Goal: Find specific page/section

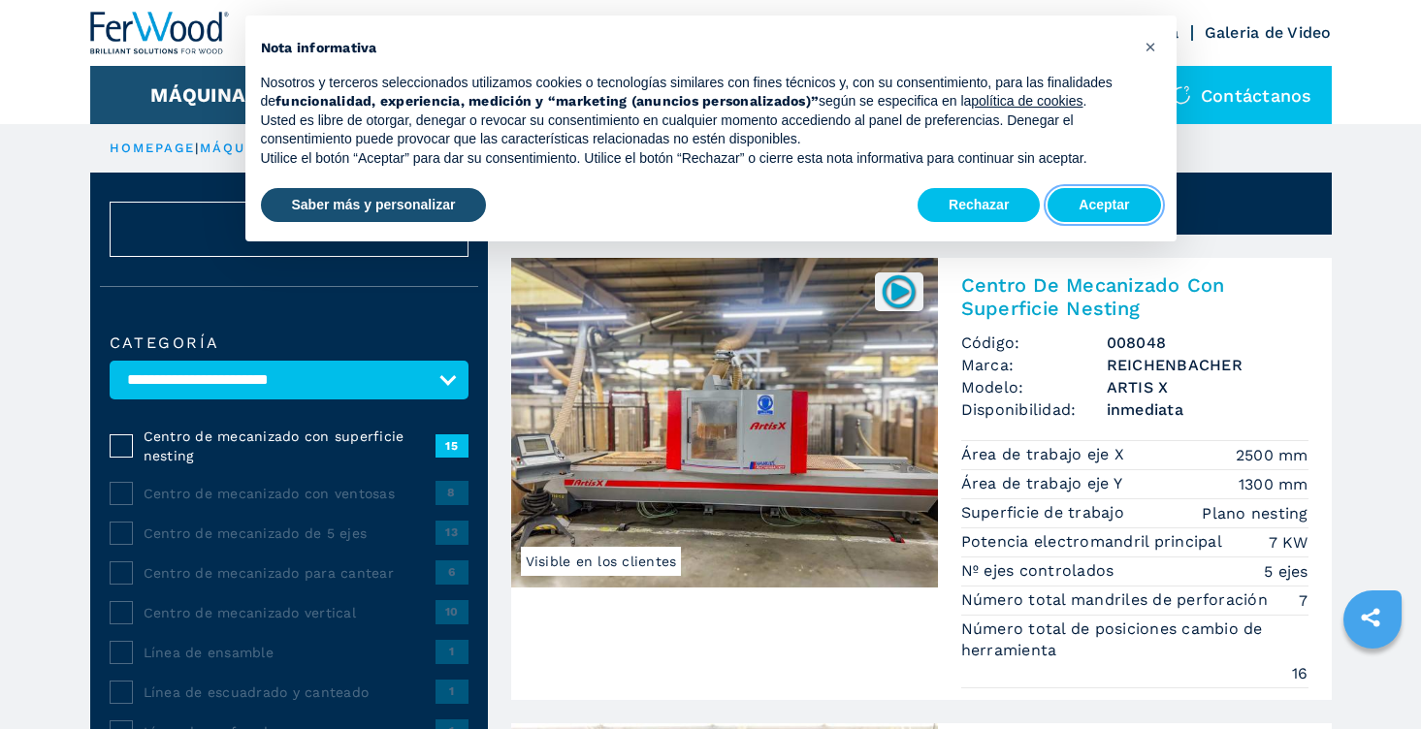
click at [1118, 203] on button "Aceptar" at bounding box center [1103, 205] width 112 height 35
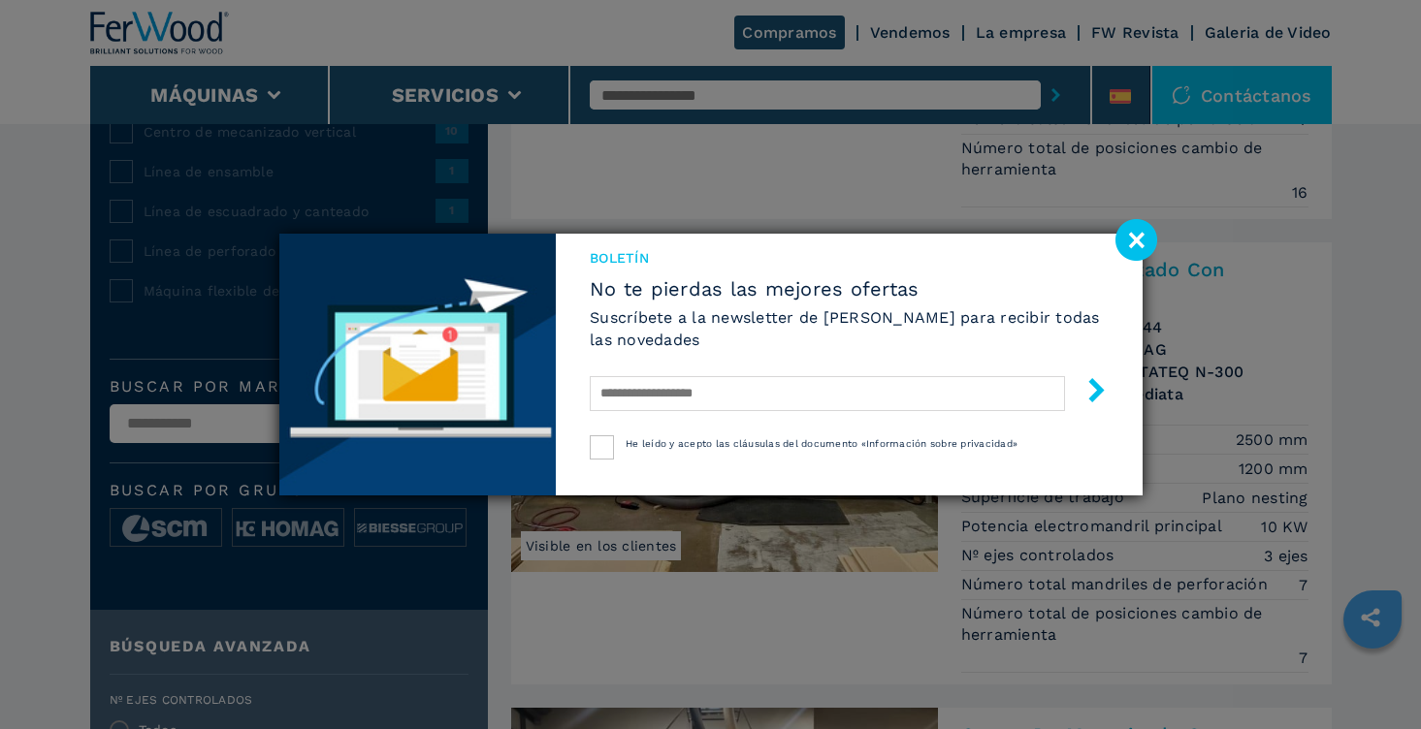
scroll to position [482, 0]
click at [1134, 246] on image at bounding box center [1136, 240] width 42 height 42
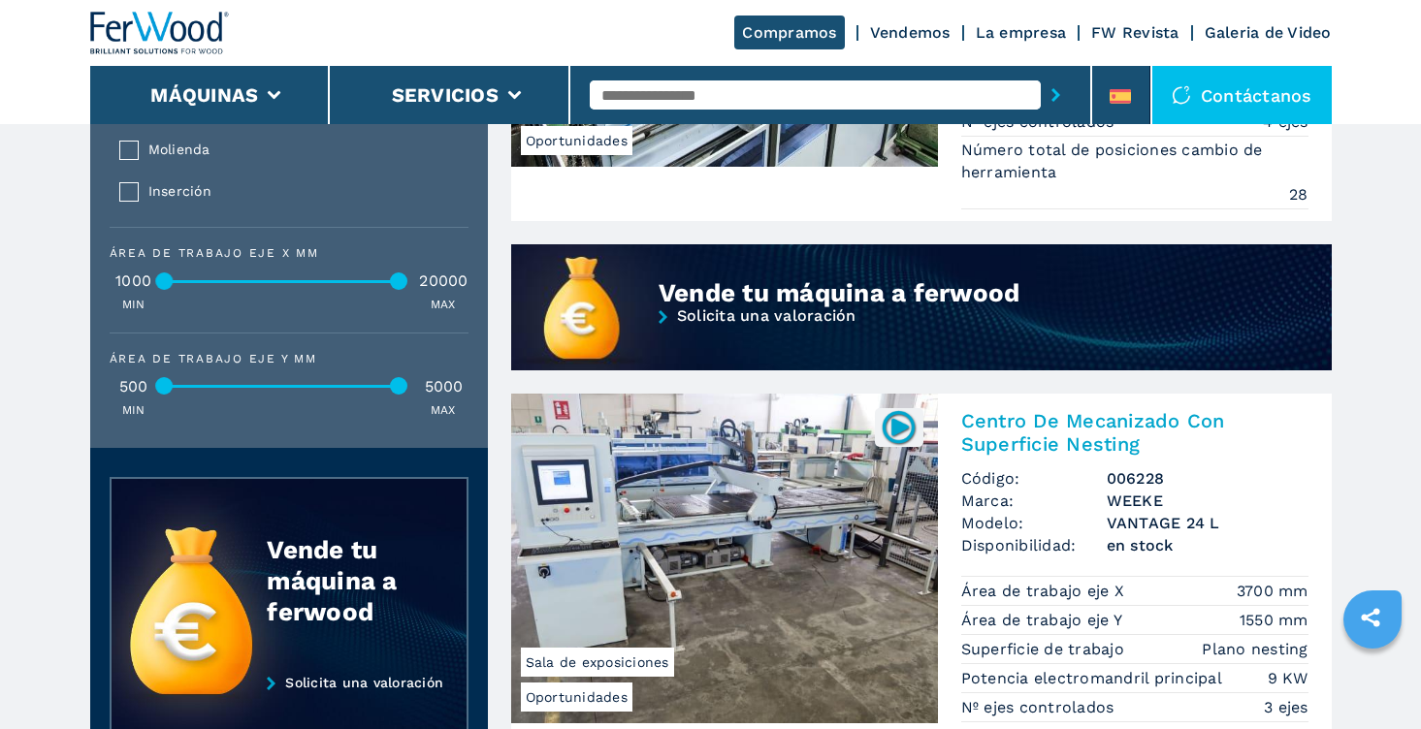
scroll to position [1788, 0]
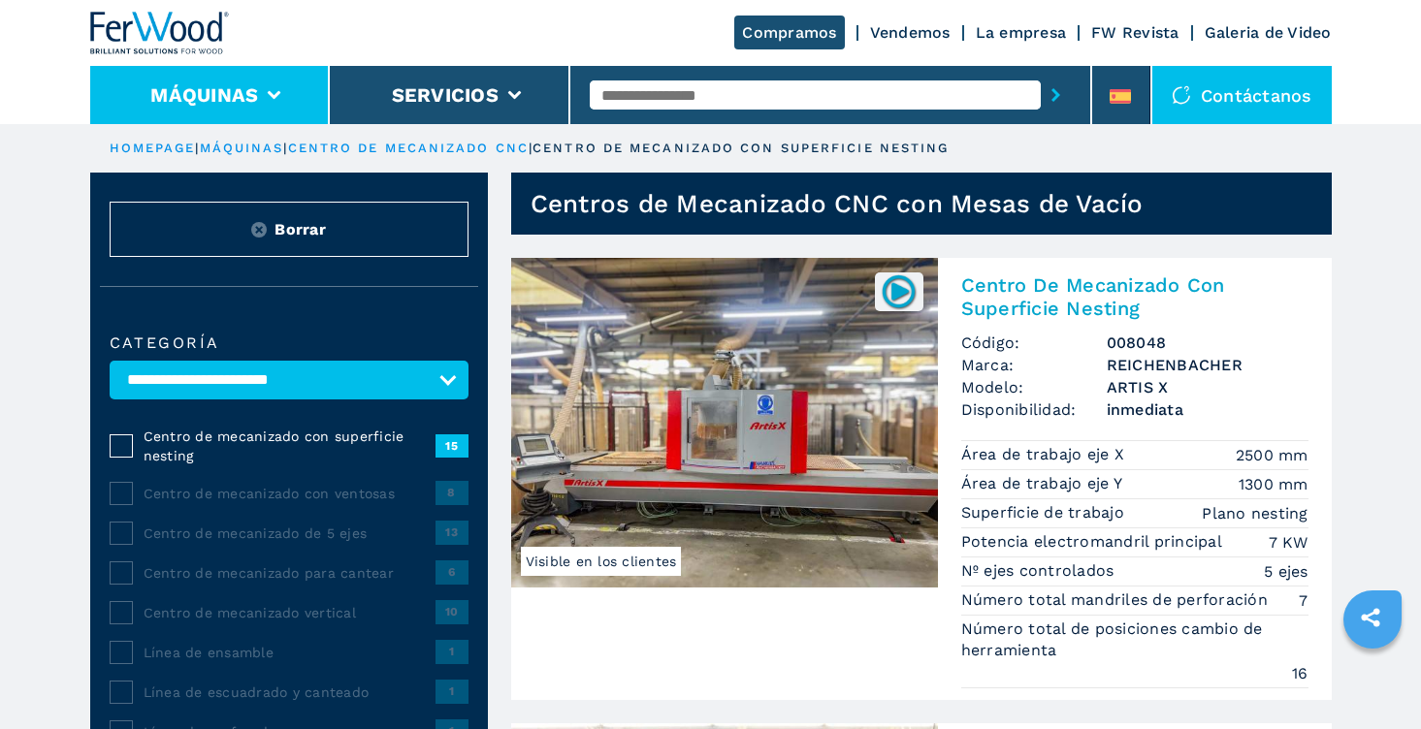
click at [277, 96] on icon at bounding box center [275, 95] width 14 height 9
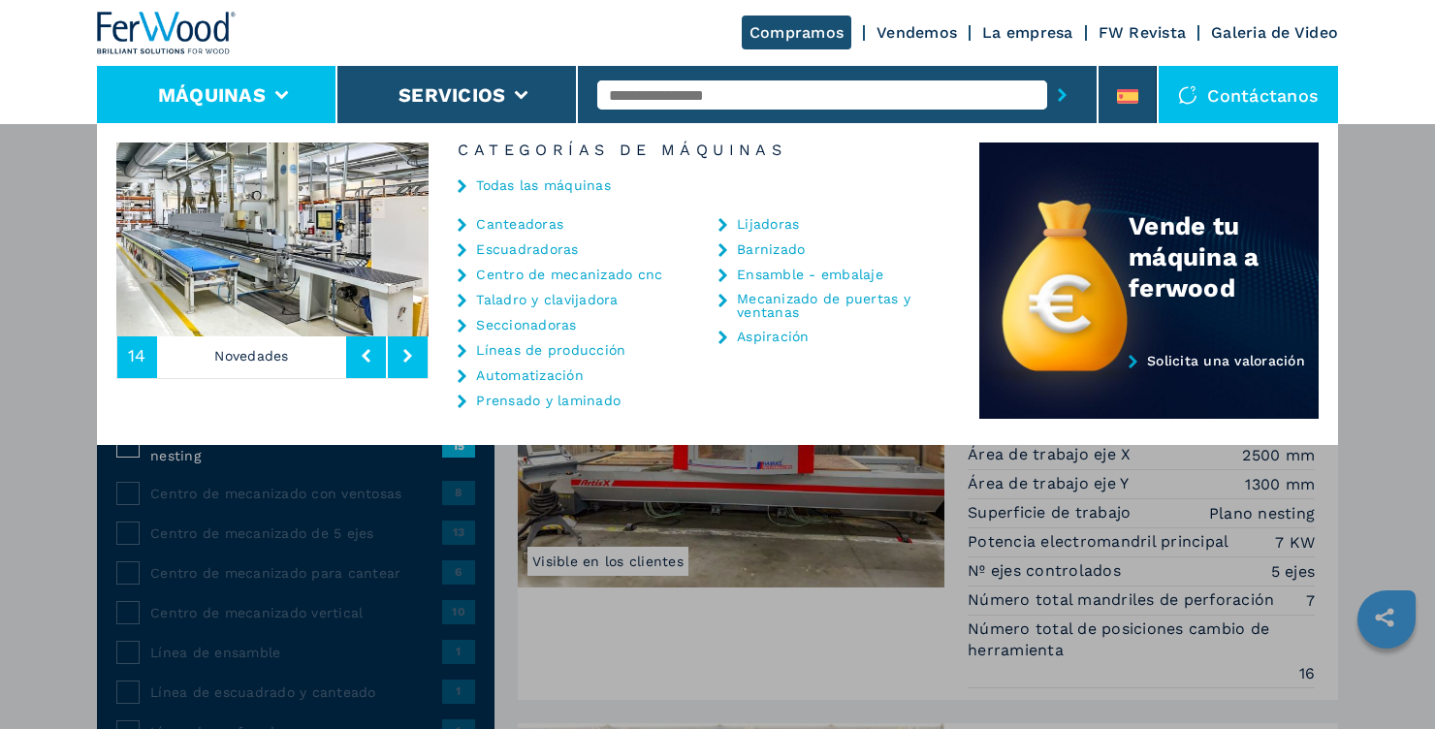
click at [613, 279] on link "Centro de mecanizado cnc" at bounding box center [569, 275] width 186 height 14
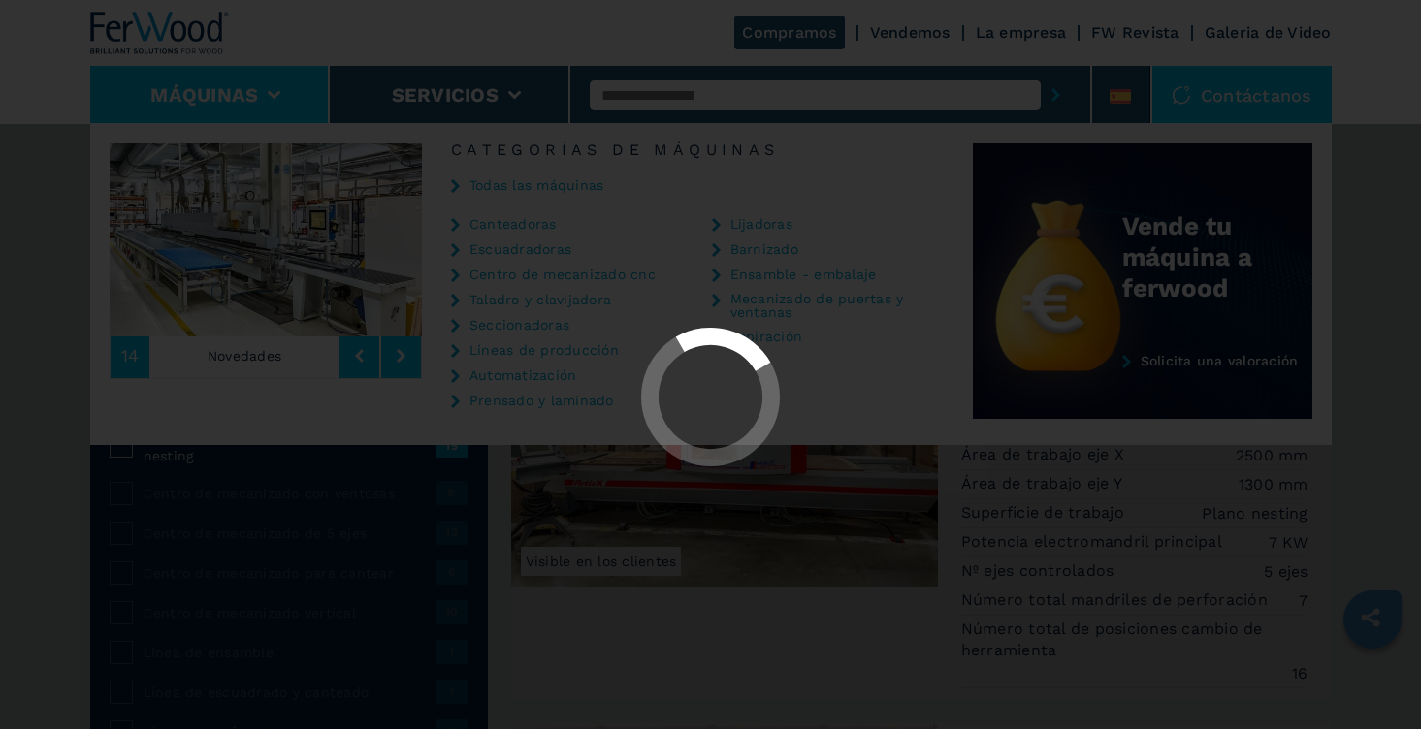
select select "**********"
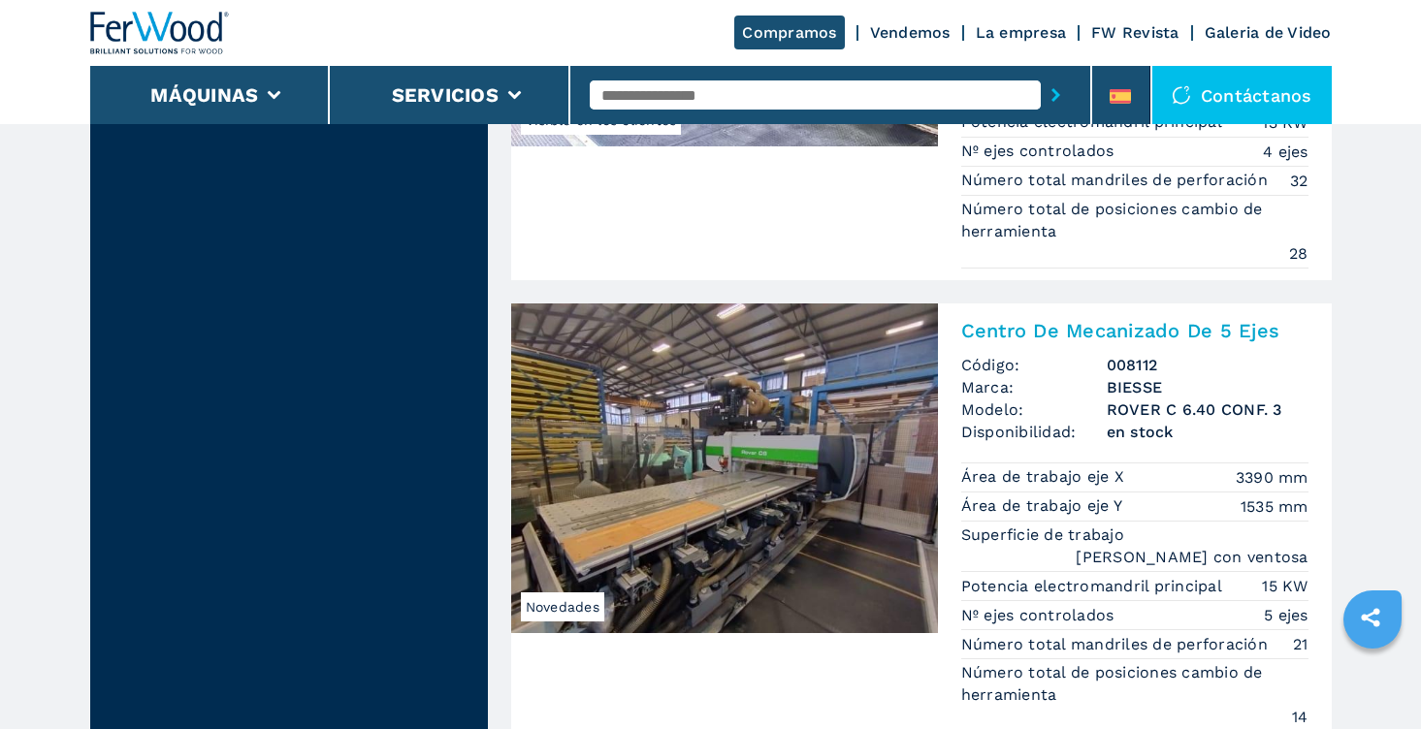
scroll to position [4639, 0]
